Goal: Obtain resource: Download file/media

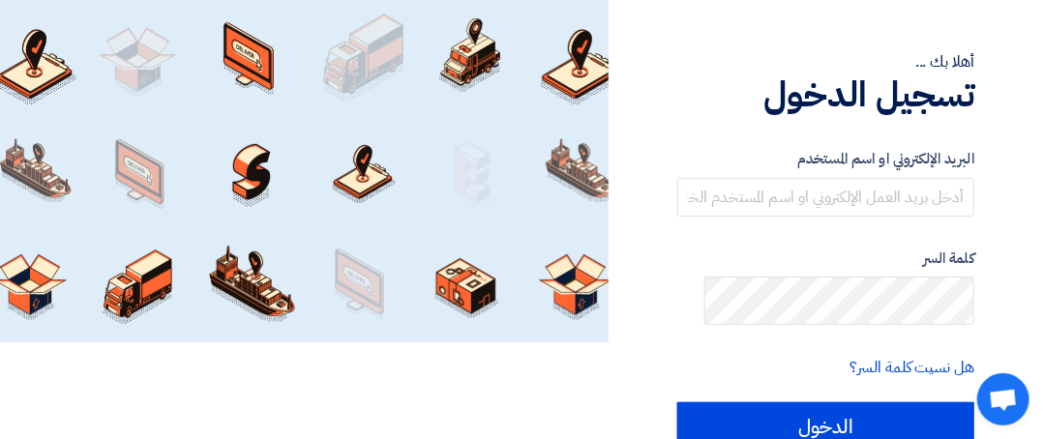
scroll to position [290, 0]
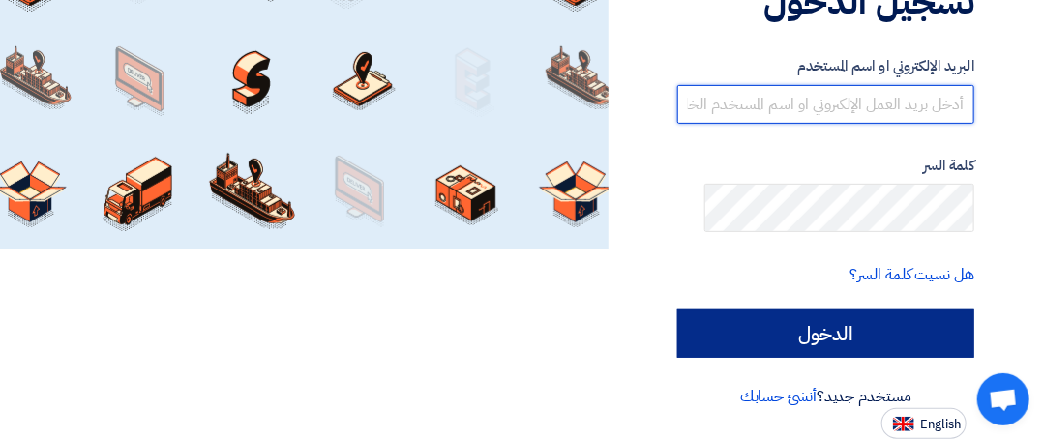
type input "[EMAIL_ADDRESS][DOMAIN_NAME]"
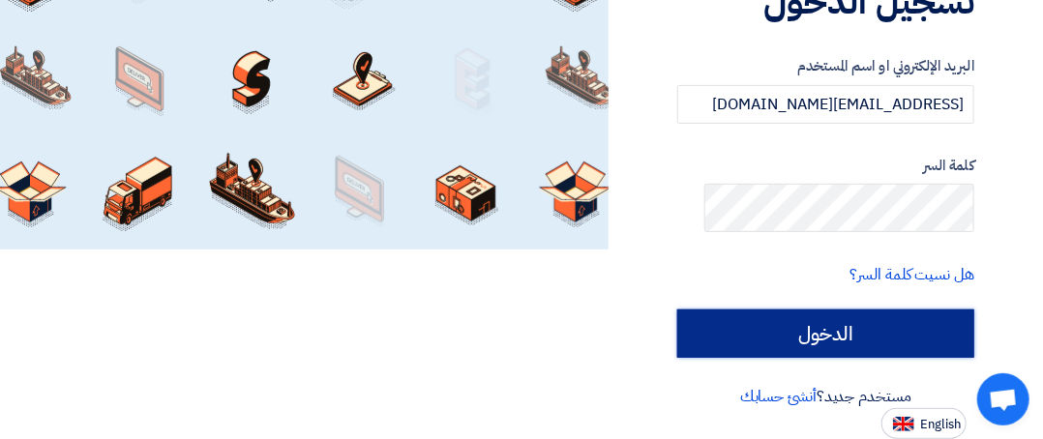
click at [758, 333] on input "الدخول" at bounding box center [825, 334] width 297 height 48
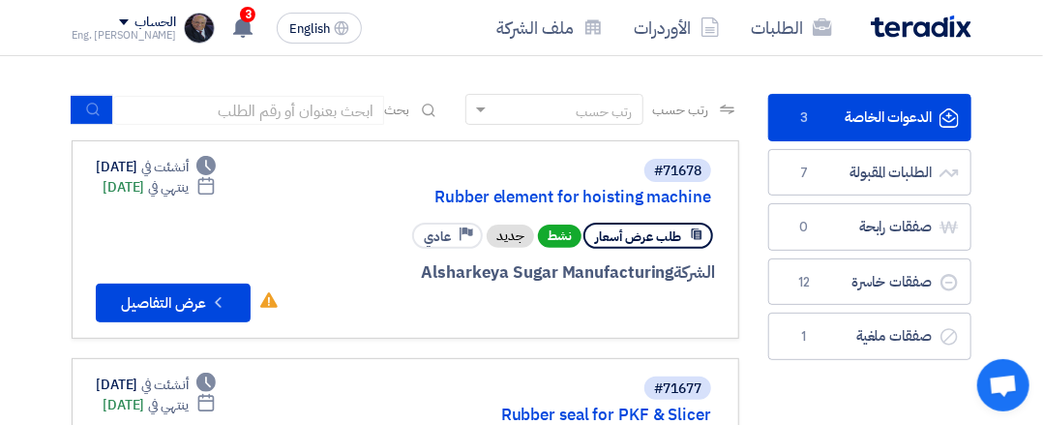
scroll to position [194, 0]
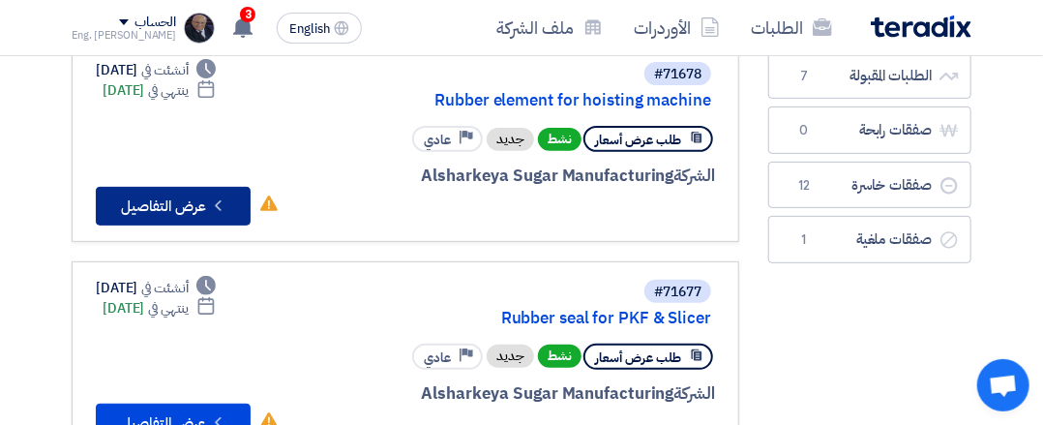
click at [97, 225] on button "Check details عرض التفاصيل" at bounding box center [173, 206] width 155 height 39
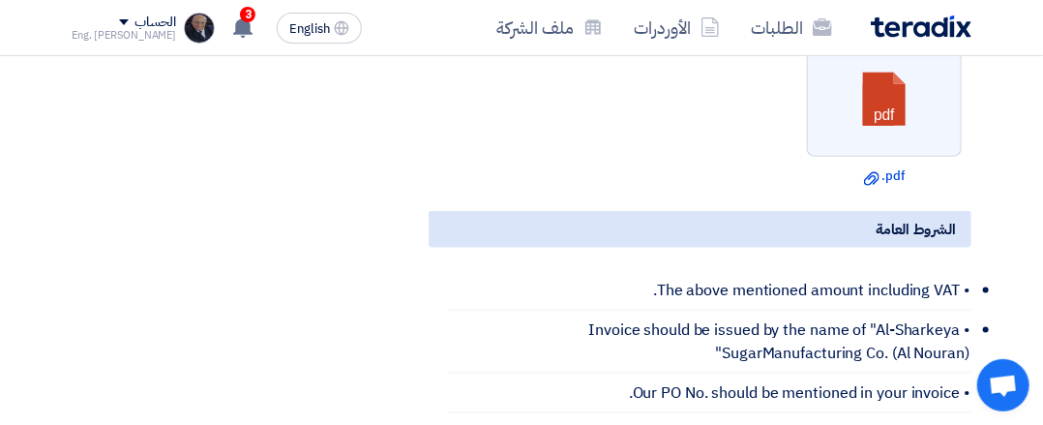
scroll to position [871, 0]
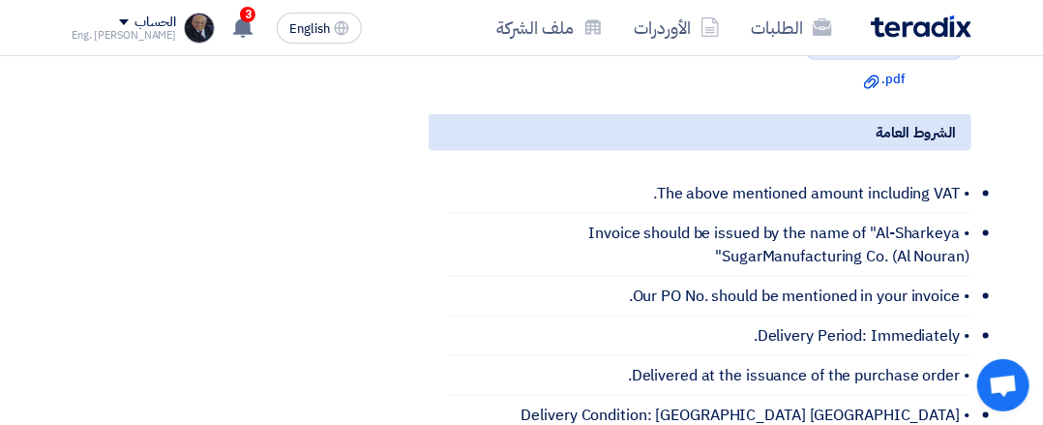
click at [920, 61] on link at bounding box center [885, 3] width 155 height 116
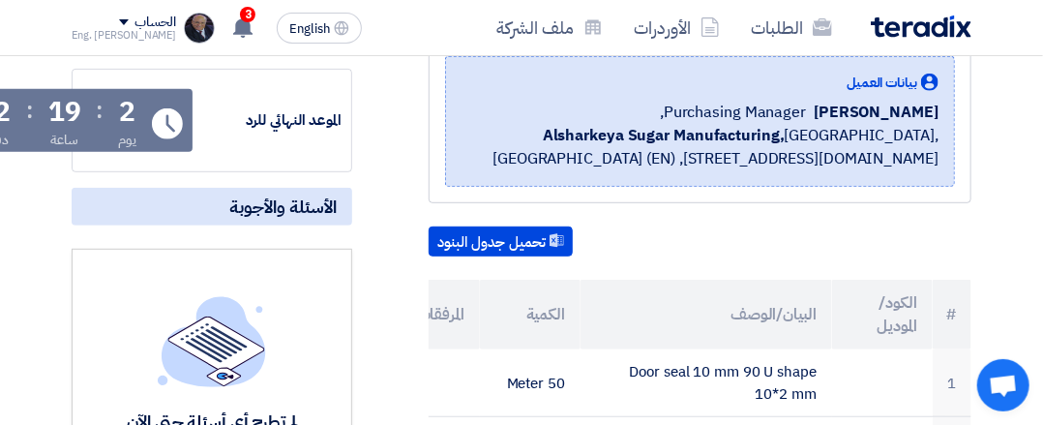
scroll to position [387, 0]
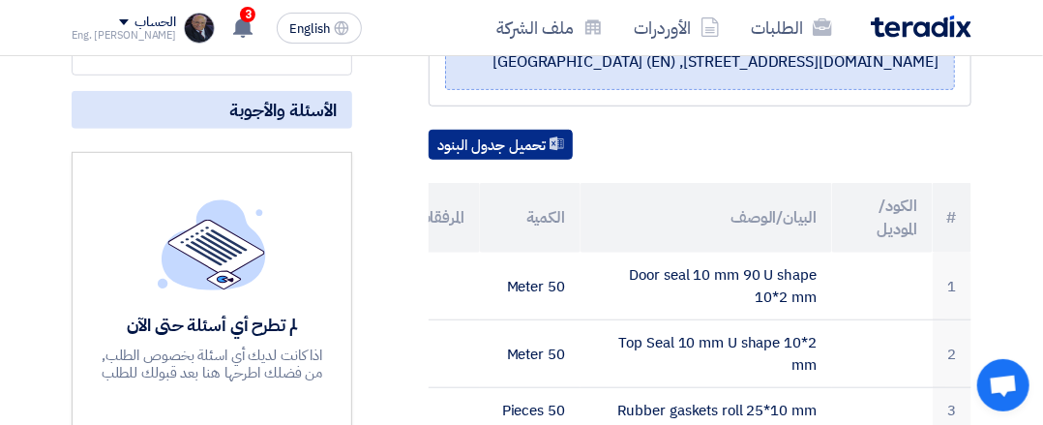
click at [534, 161] on button "تحميل جدول البنود" at bounding box center [501, 145] width 144 height 31
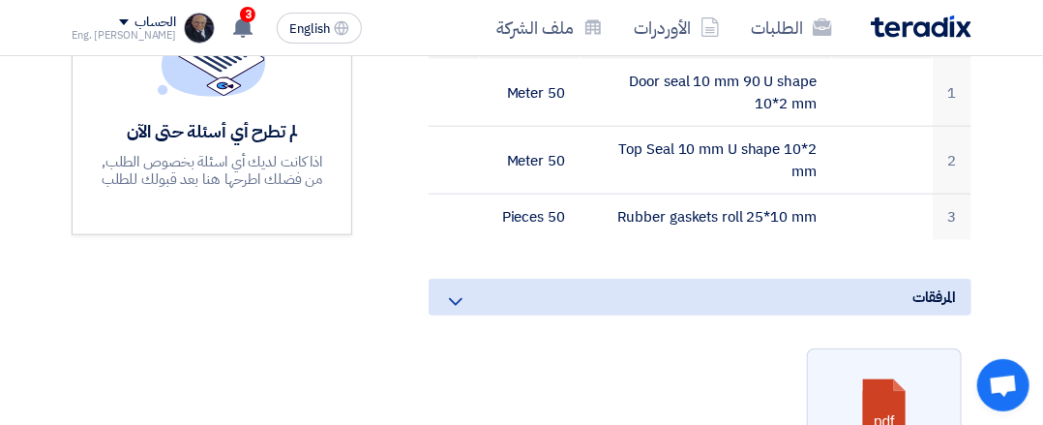
click at [371, 189] on div "Rubber seal for PKF & Slicer بيانات العميل ِAhmed Omar Purchasing Manager, Alsh…" at bounding box center [676, 264] width 619 height 1107
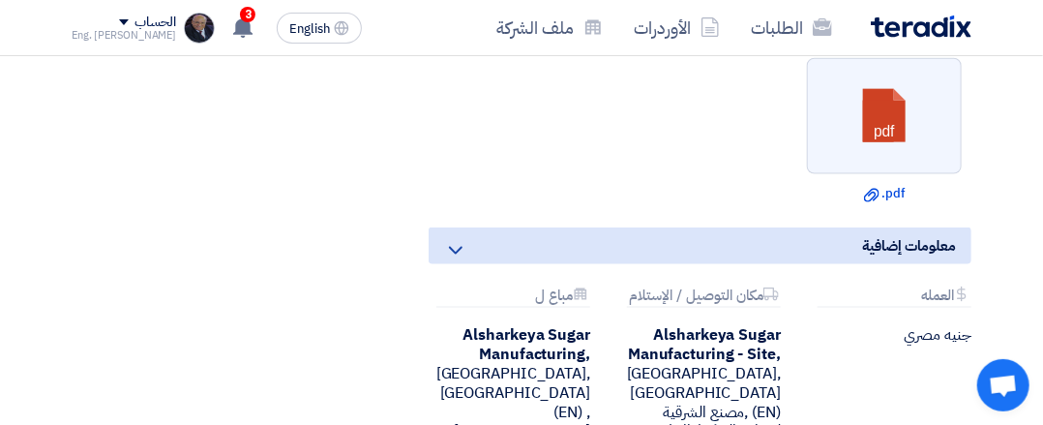
scroll to position [968, 0]
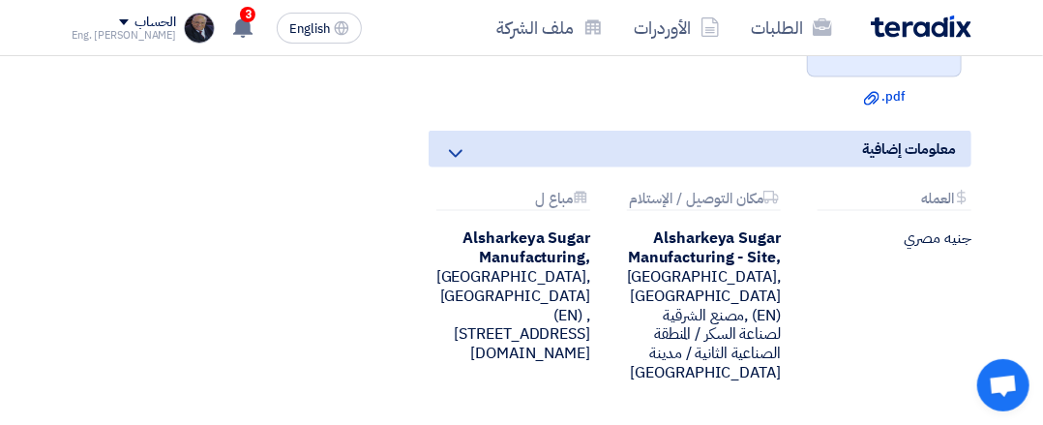
click at [902, 78] on link at bounding box center [885, 20] width 155 height 116
